Goal: Book appointment/travel/reservation

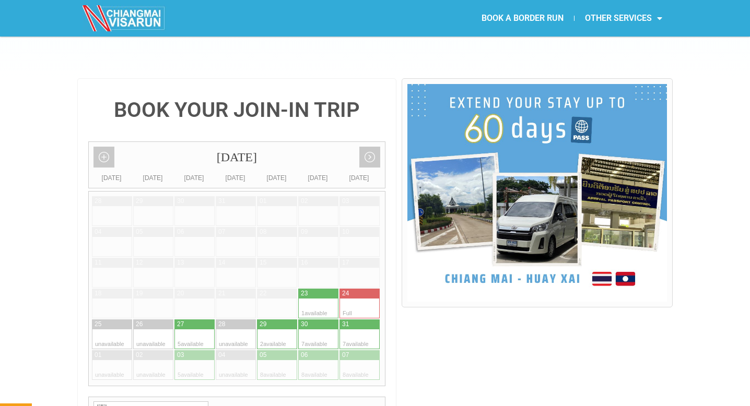
scroll to position [206, 0]
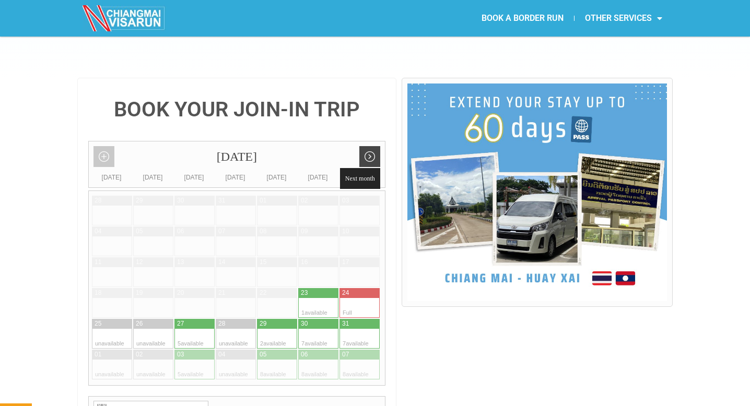
click at [372, 146] on link "Next month" at bounding box center [369, 156] width 21 height 21
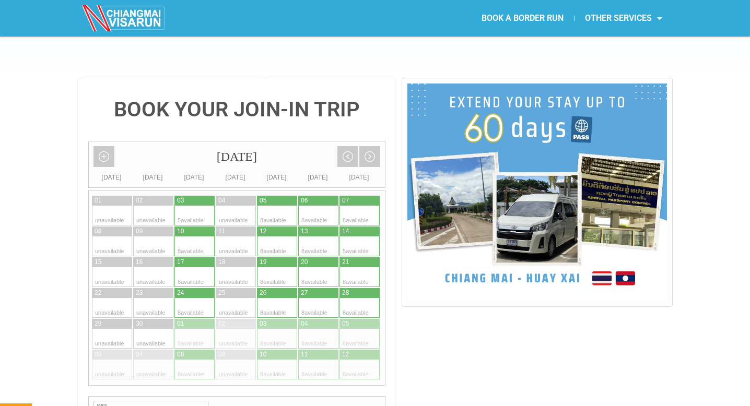
click at [356, 227] on div at bounding box center [350, 232] width 21 height 10
type input "[DATE]"
radio input "true"
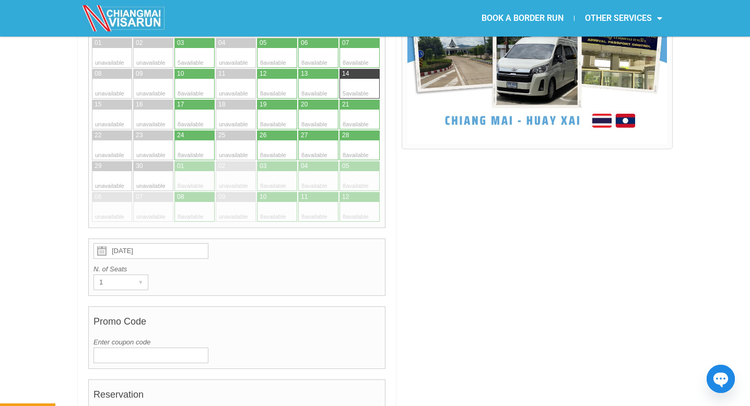
scroll to position [361, 0]
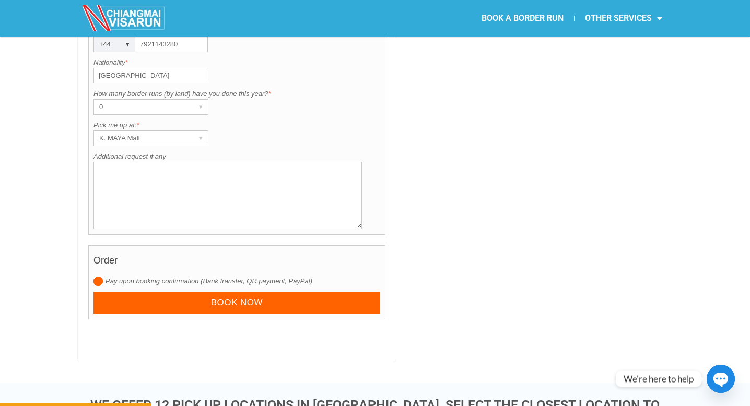
scroll to position [989, 0]
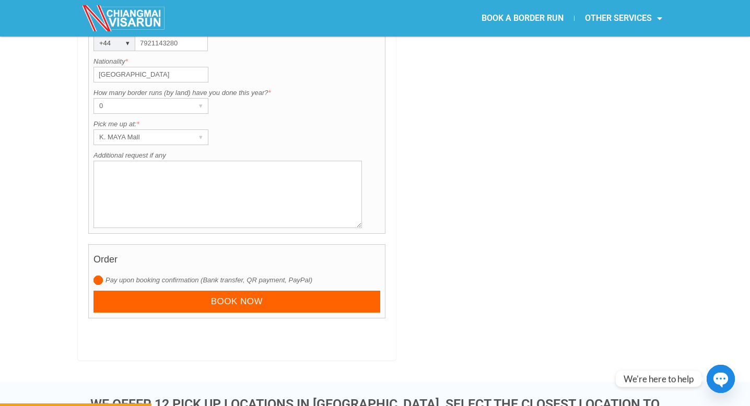
click at [200, 165] on textarea "Additional request if any" at bounding box center [228, 194] width 269 height 67
type textarea "W"
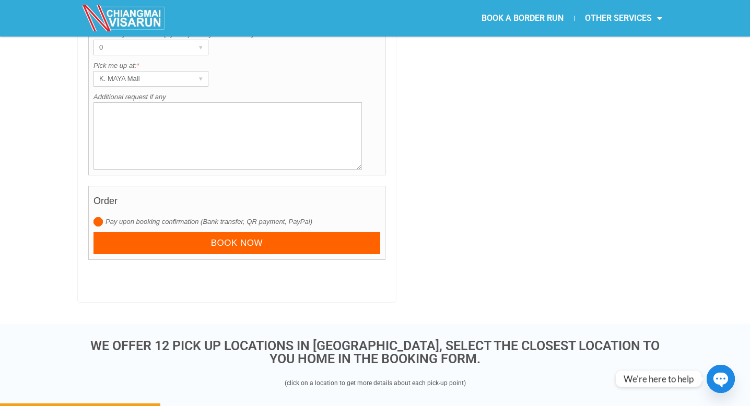
scroll to position [1049, 0]
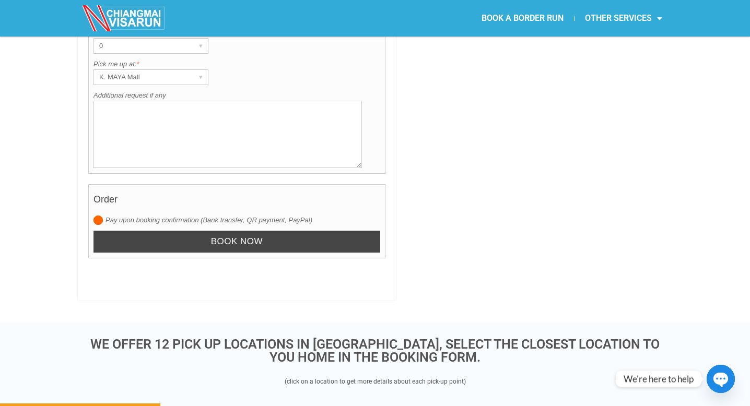
click at [237, 231] on input "Book now" at bounding box center [237, 242] width 287 height 22
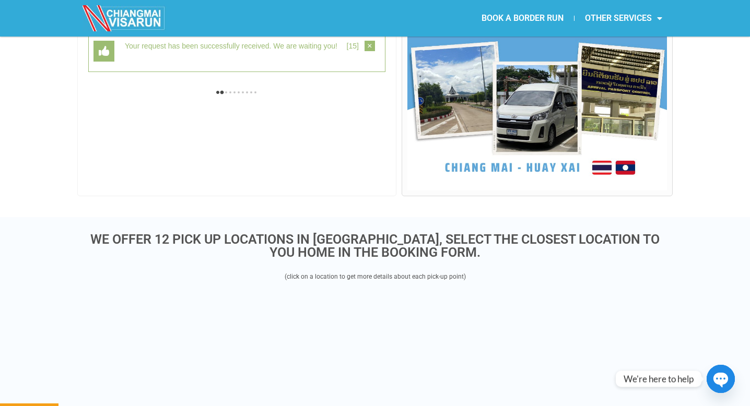
scroll to position [270, 0]
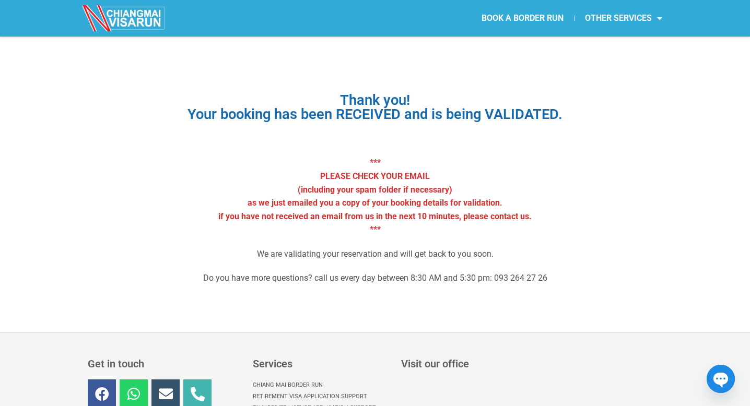
scroll to position [28, 0]
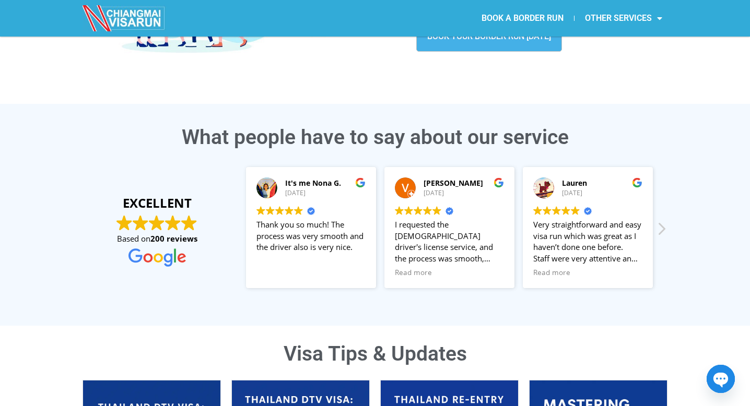
scroll to position [194, 0]
